Goal: Task Accomplishment & Management: Manage account settings

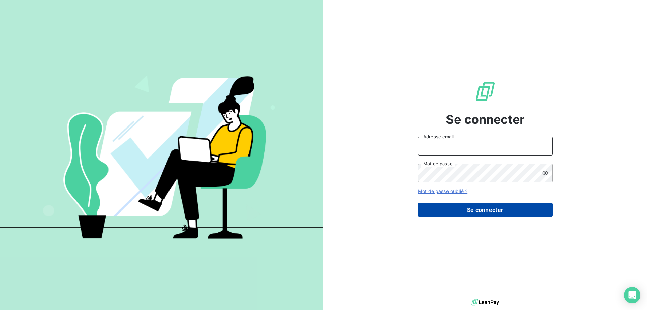
type input "[EMAIL_ADDRESS][DOMAIN_NAME]"
click at [474, 212] on button "Se connecter" at bounding box center [485, 210] width 135 height 14
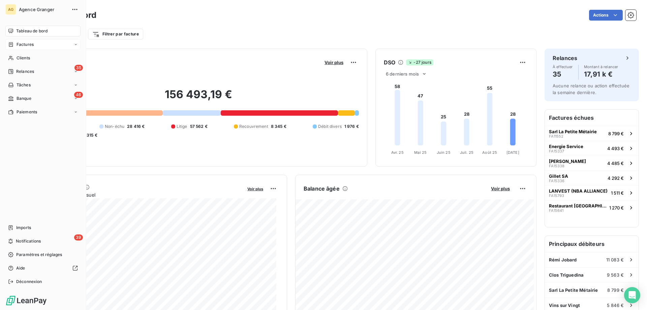
click at [19, 47] on span "Factures" at bounding box center [25, 44] width 17 height 6
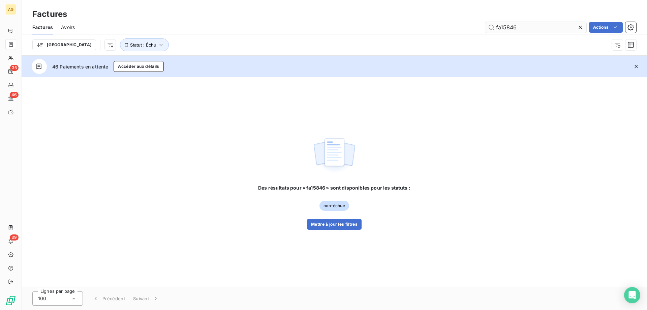
drag, startPoint x: 523, startPoint y: 29, endPoint x: 504, endPoint y: 26, distance: 19.4
click at [504, 26] on input "fa15846" at bounding box center [535, 27] width 101 height 11
type input "fa14414"
